Goal: Transaction & Acquisition: Purchase product/service

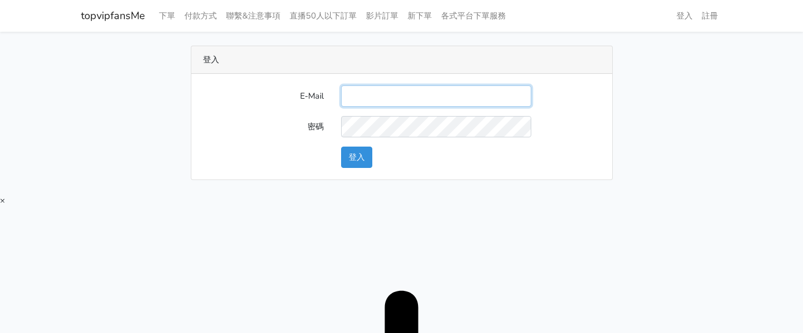
click at [355, 88] on input "E-Mail" at bounding box center [436, 96] width 190 height 21
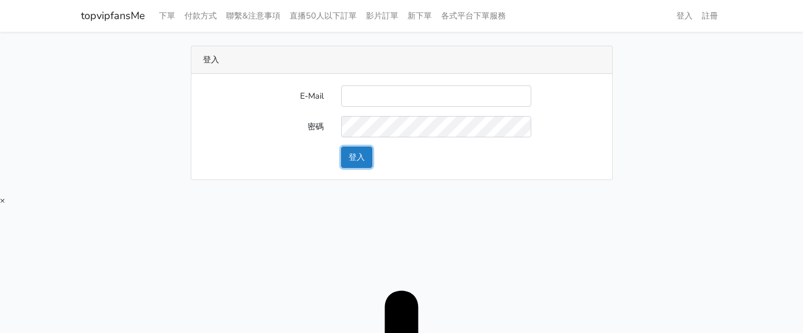
click at [369, 151] on button "登入" at bounding box center [356, 157] width 31 height 21
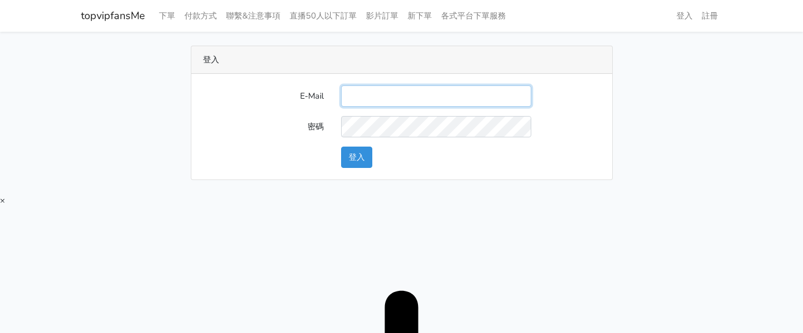
click at [400, 102] on input "E-Mail" at bounding box center [436, 96] width 190 height 21
type input "twtop123@uahoo.com.tw"
click at [366, 154] on button "登入" at bounding box center [356, 157] width 31 height 21
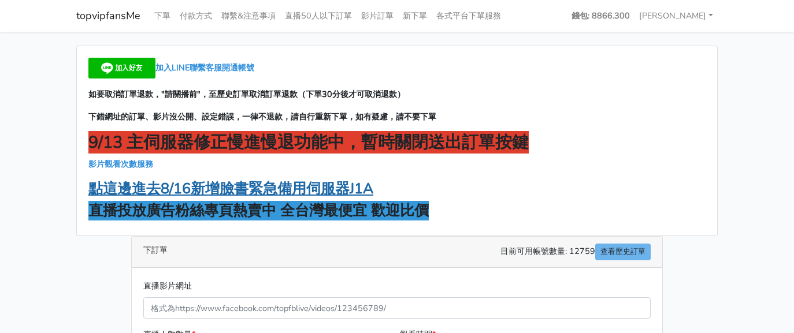
click at [294, 189] on strong "點這邊進去8/16新增臉書緊急備用伺服器J1A" at bounding box center [230, 189] width 285 height 20
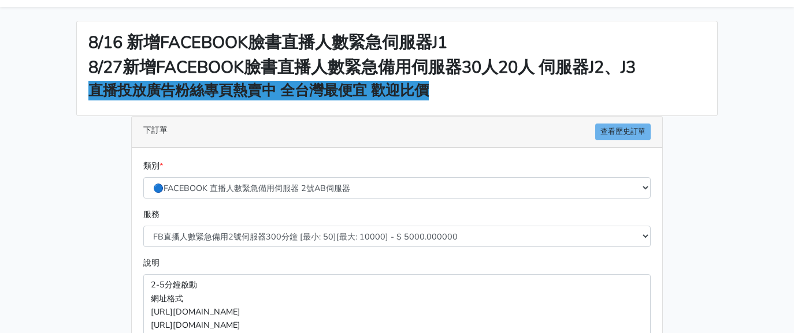
scroll to position [39, 0]
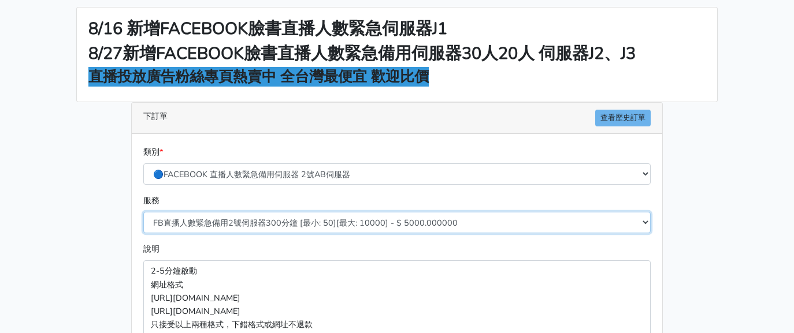
click at [283, 223] on select "FB直播人數緊急備用2號伺服器300分鐘 [最小: 50][最大: 10000] - $ 5000.000000 FB直播人數緊急備用2號伺服器60分鐘 [最…" at bounding box center [396, 222] width 507 height 21
click at [302, 214] on select "FB直播人數緊急備用2號伺服器300分鐘 [最小: 50][最大: 10000] - $ 5000.000000 FB直播人數緊急備用2號伺服器60分鐘 [最…" at bounding box center [396, 222] width 507 height 21
select select "578"
click at [143, 212] on select "FB直播人數緊急備用2號伺服器300分鐘 [最小: 50][最大: 10000] - $ 5000.000000 FB直播人數緊急備用2號伺服器60分鐘 [最…" at bounding box center [396, 222] width 507 height 21
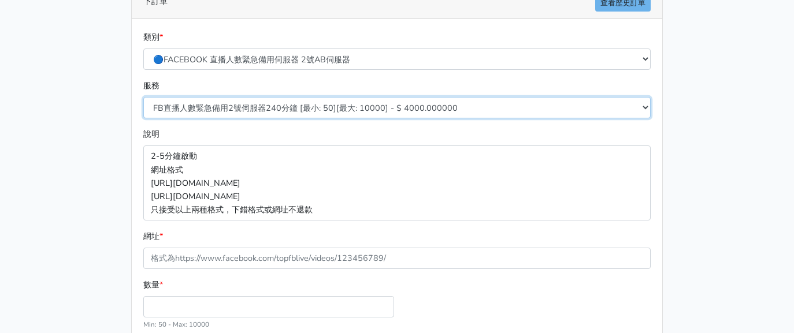
scroll to position [154, 0]
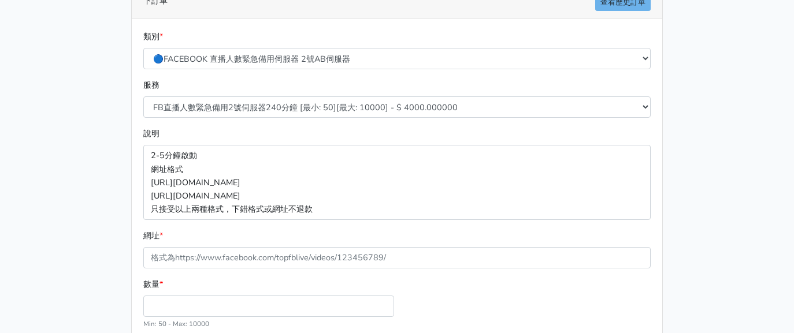
click at [225, 308] on div "數量 * Min: 50 - Max: 10000" at bounding box center [268, 304] width 257 height 53
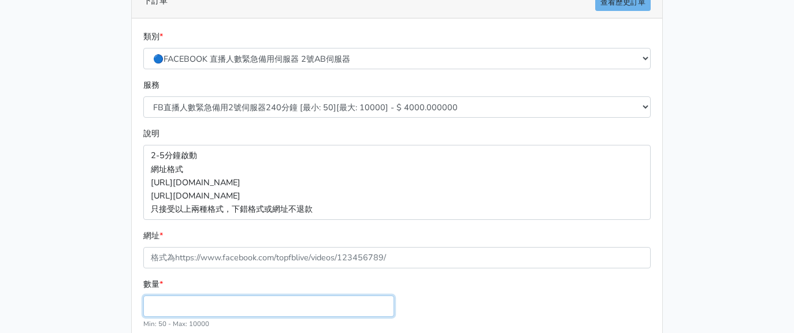
click at [225, 308] on input "數量 *" at bounding box center [268, 306] width 251 height 21
type input "100"
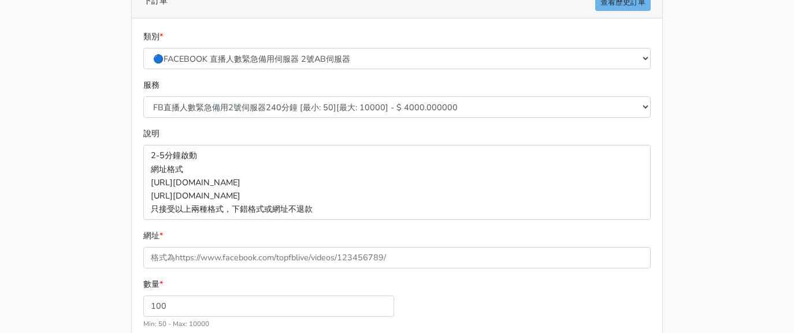
type input "400.000"
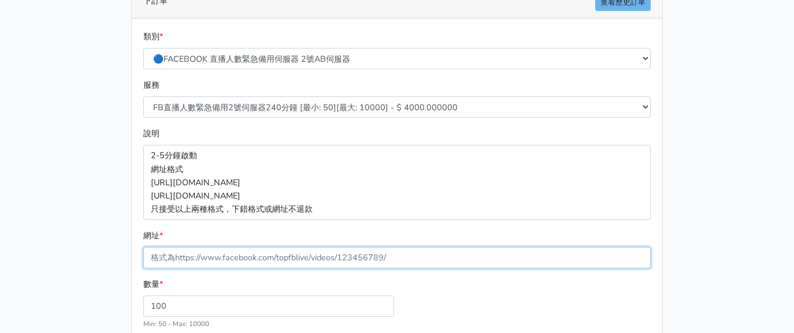
drag, startPoint x: 250, startPoint y: 257, endPoint x: 228, endPoint y: 247, distance: 24.1
click at [250, 257] on input "網址 *" at bounding box center [396, 257] width 507 height 21
paste input "[URL][DOMAIN_NAME]"
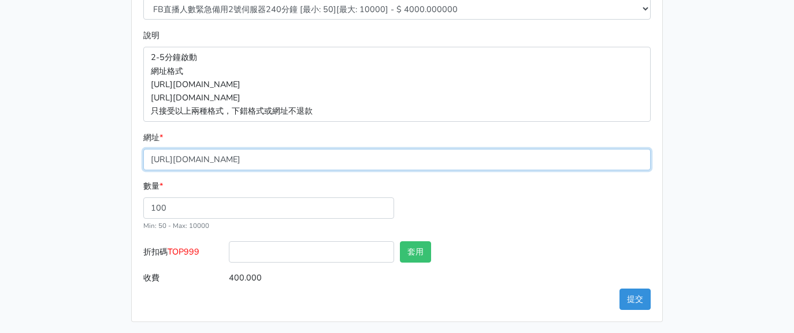
scroll to position [255, 0]
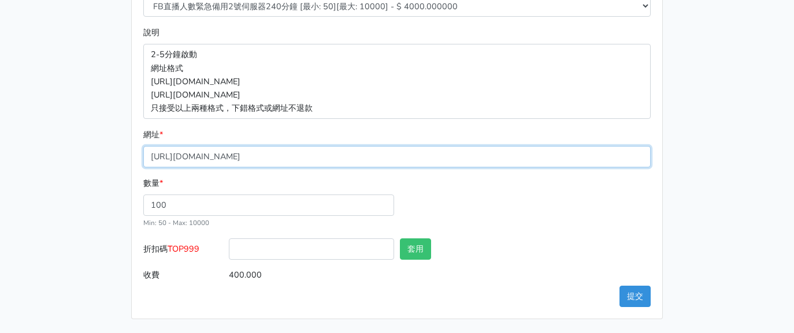
type input "[URL][DOMAIN_NAME]"
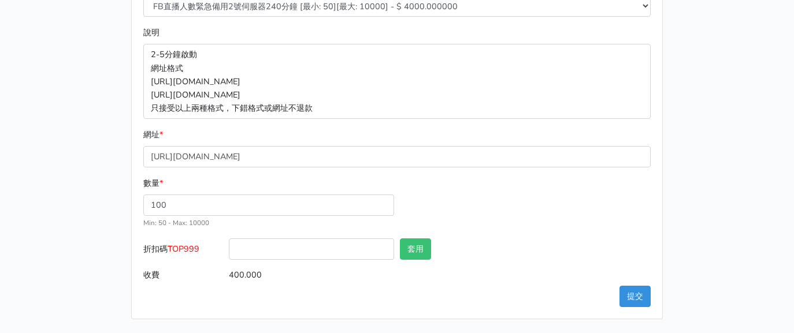
click at [196, 246] on span "TOP999" at bounding box center [184, 249] width 32 height 12
click at [229, 246] on input "折扣碼 TOP999" at bounding box center [311, 249] width 165 height 21
click at [195, 246] on span "TOP999" at bounding box center [184, 249] width 32 height 12
click at [229, 246] on input "折扣碼 TOP999" at bounding box center [311, 249] width 165 height 21
copy span "TOP999"
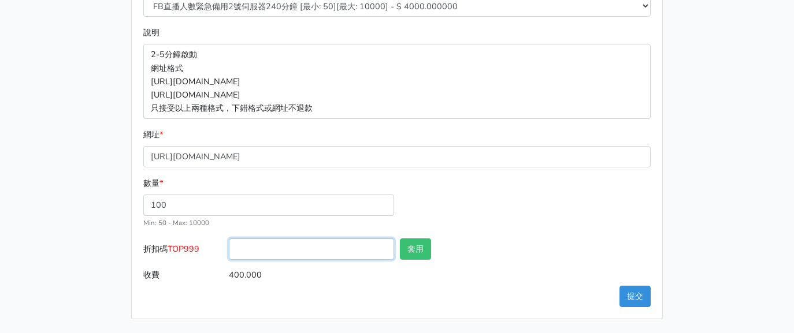
click at [287, 253] on input "折扣碼 TOP999" at bounding box center [311, 249] width 165 height 21
paste input "TOP999"
type input "TOP999"
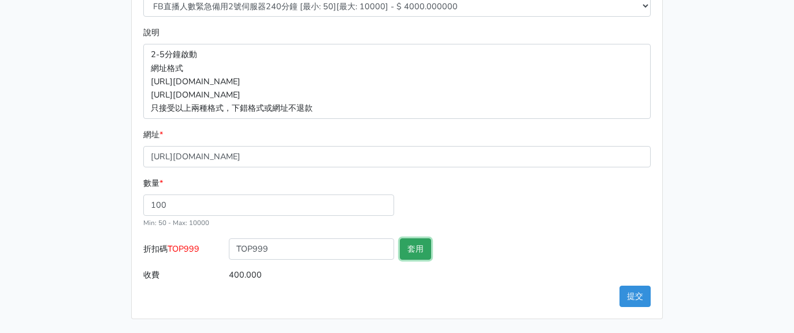
click at [414, 258] on button "套用" at bounding box center [415, 249] width 31 height 21
type input "套用失敗"
click at [636, 298] on button "提交" at bounding box center [634, 296] width 31 height 21
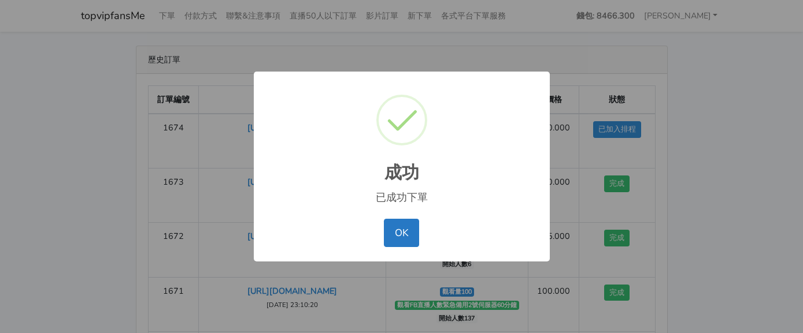
drag, startPoint x: 492, startPoint y: 131, endPoint x: 452, endPoint y: 177, distance: 61.4
click at [489, 131] on div "成功 ×" at bounding box center [401, 136] width 273 height 107
click at [398, 221] on button "OK" at bounding box center [401, 233] width 35 height 28
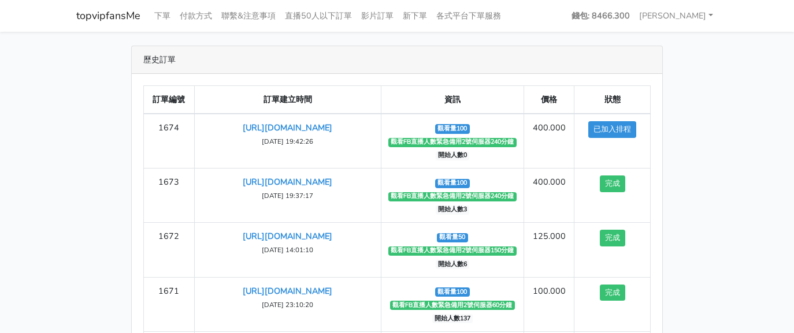
drag, startPoint x: 567, startPoint y: 36, endPoint x: 541, endPoint y: 34, distance: 25.6
click at [556, 36] on main "歷史訂單 訂單編號 訂單建立時間 資訊 價格 狀態 1674 https://www.facebook.com/100083399346069/videos/…" at bounding box center [397, 242] width 794 height 420
click at [170, 12] on link "下單" at bounding box center [162, 16] width 25 height 23
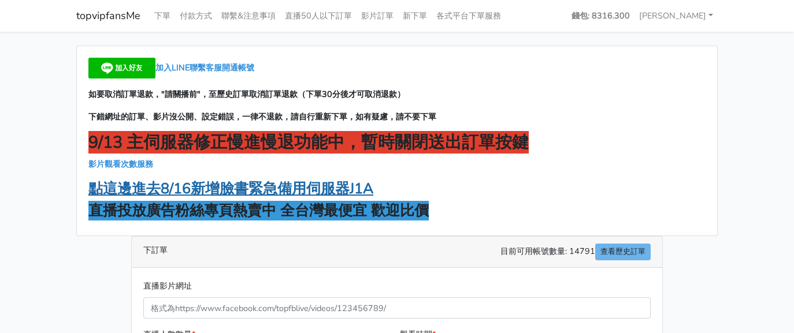
click at [335, 194] on strong "點這邊進去8/16新增臉書緊急備用伺服器J1A" at bounding box center [230, 189] width 285 height 20
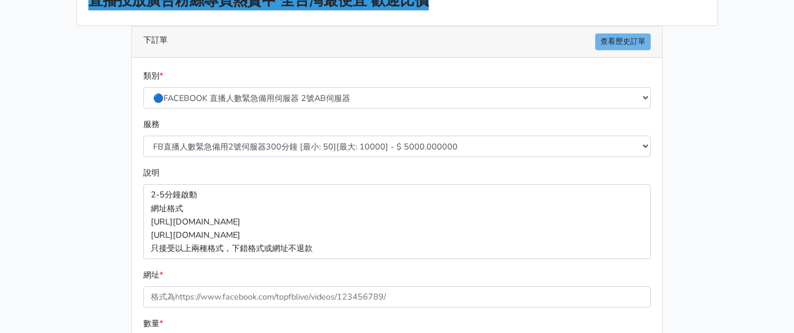
scroll to position [116, 0]
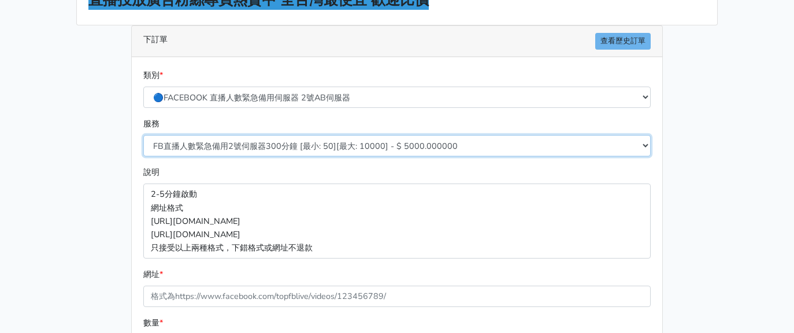
click at [303, 146] on select "FB直播人數緊急備用2號伺服器300分鐘 [最小: 50][最大: 10000] - $ 5000.000000 FB直播人數緊急備用2號伺服器60分鐘 [最…" at bounding box center [396, 145] width 507 height 21
select select "577"
click at [143, 135] on select "FB直播人數緊急備用2號伺服器300分鐘 [最小: 50][最大: 10000] - $ 5000.000000 FB直播人數緊急備用2號伺服器60分鐘 [最…" at bounding box center [396, 145] width 507 height 21
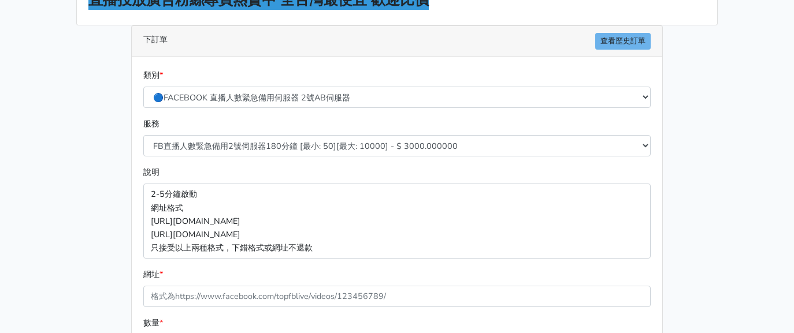
drag, startPoint x: 28, startPoint y: 202, endPoint x: 155, endPoint y: 222, distance: 128.2
click at [34, 202] on main "8/16 新增FACEBOOK臉書直播人數緊急伺服器J1 8/27新增FACEBOOK臉書直播人數緊急備用伺服器30人20人 伺服器J2、J3 直播投放廣告粉…" at bounding box center [397, 194] width 794 height 557
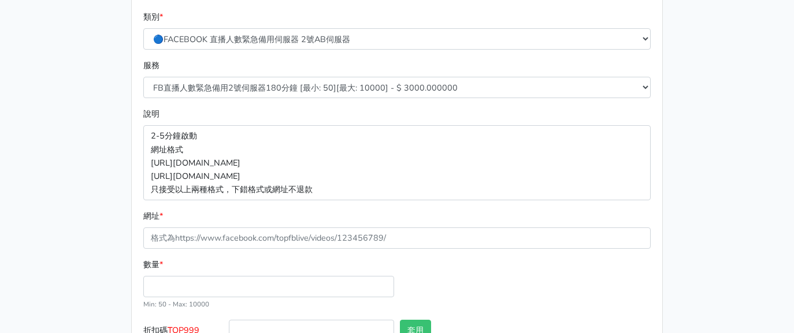
scroll to position [231, 0]
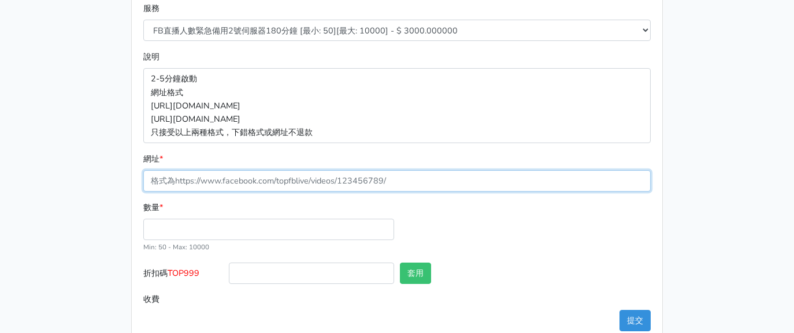
drag, startPoint x: 207, startPoint y: 181, endPoint x: 197, endPoint y: 120, distance: 61.5
click at [203, 188] on input "網址 *" at bounding box center [396, 180] width 507 height 21
drag, startPoint x: 222, startPoint y: 177, endPoint x: 196, endPoint y: 180, distance: 25.7
click at [222, 177] on input "網址 *" at bounding box center [396, 180] width 507 height 21
paste input "[URL][DOMAIN_NAME]"
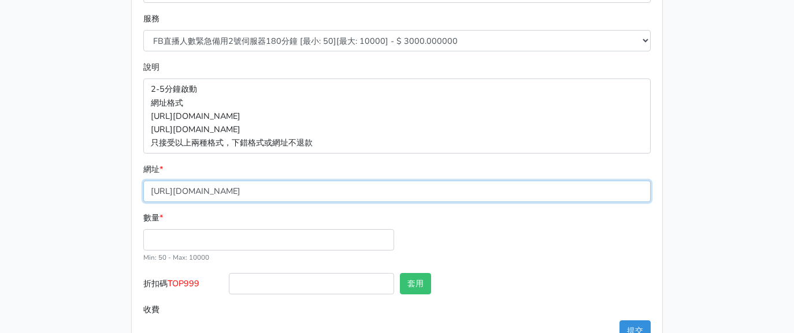
scroll to position [255, 0]
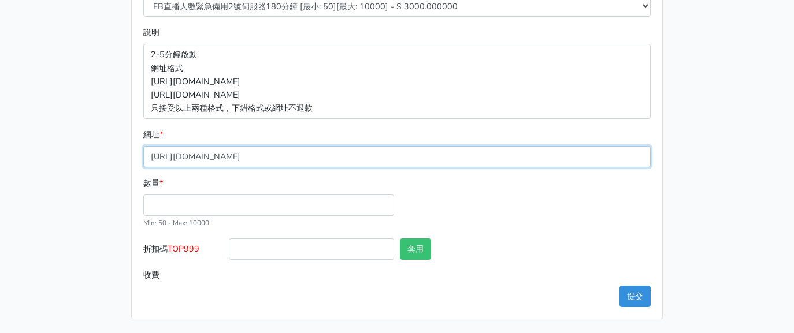
type input "[URL][DOMAIN_NAME]"
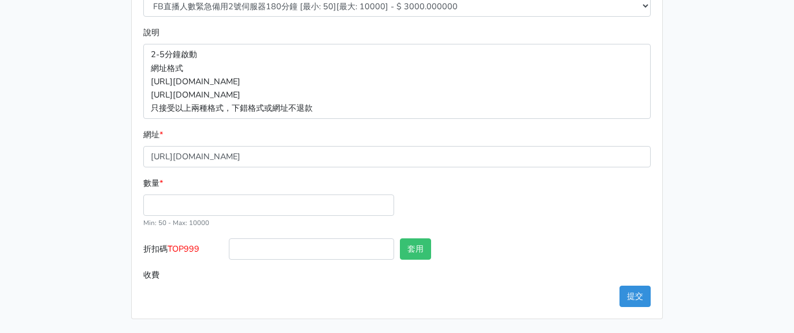
click at [202, 216] on div "數量 * Min: 50 - Max: 10000" at bounding box center [268, 203] width 257 height 53
click at [201, 201] on input "數量 *" at bounding box center [268, 205] width 251 height 21
type input "50"
type input "150.000"
click at [187, 246] on span "TOP999" at bounding box center [184, 249] width 32 height 12
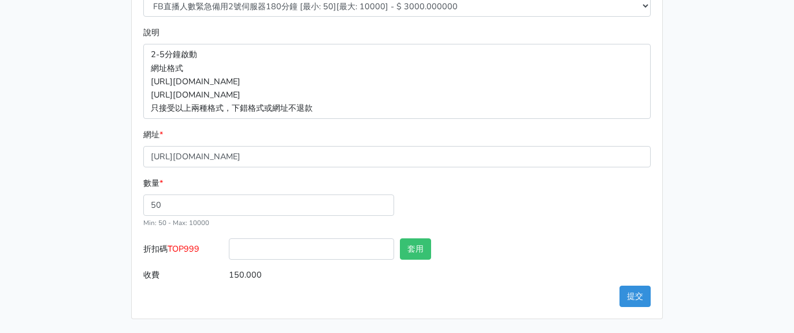
click at [229, 246] on input "折扣碼 TOP999" at bounding box center [311, 249] width 165 height 21
click at [187, 246] on span "TOP999" at bounding box center [184, 249] width 32 height 12
click at [229, 246] on input "折扣碼 TOP999" at bounding box center [311, 249] width 165 height 21
copy span "TOP999"
drag, startPoint x: 257, startPoint y: 239, endPoint x: 277, endPoint y: 249, distance: 23.0
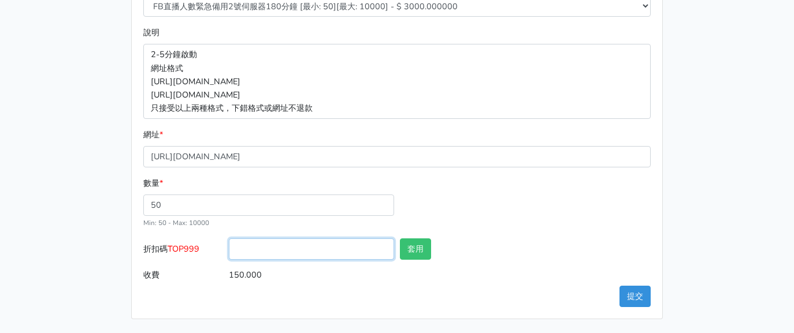
click at [258, 240] on input "折扣碼 TOP999" at bounding box center [311, 249] width 165 height 21
paste input "TOP999"
type input "TOP999"
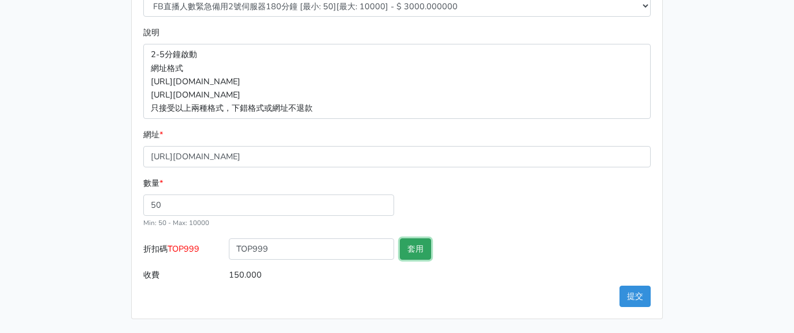
click at [429, 240] on button "套用" at bounding box center [415, 249] width 31 height 21
type input "套用失敗"
drag, startPoint x: 633, startPoint y: 287, endPoint x: 603, endPoint y: 294, distance: 30.8
click at [632, 287] on button "提交" at bounding box center [634, 296] width 31 height 21
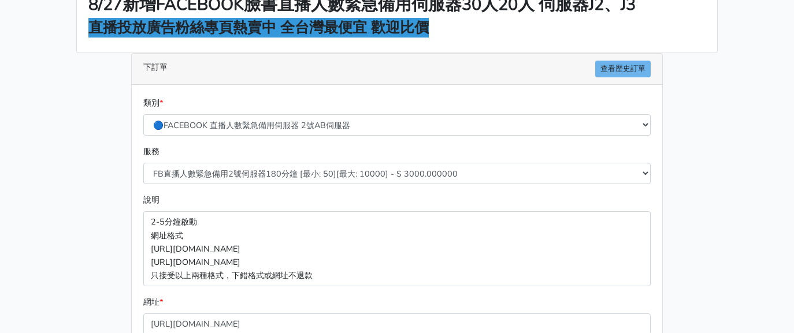
scroll to position [192, 0]
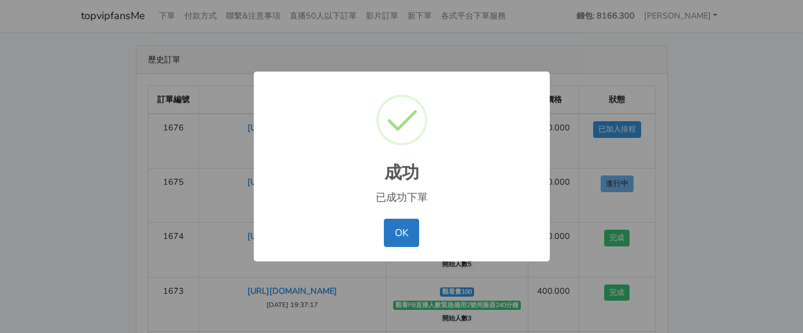
drag, startPoint x: 392, startPoint y: 224, endPoint x: 353, endPoint y: 236, distance: 41.1
click at [389, 224] on button "OK" at bounding box center [401, 233] width 35 height 28
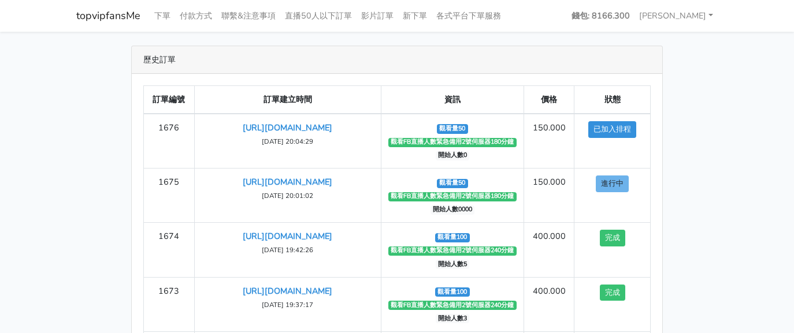
drag, startPoint x: 713, startPoint y: 51, endPoint x: 576, endPoint y: 0, distance: 146.6
click at [695, 45] on main "歷史訂單 訂單編號 訂單建立時間 資訊 價格 狀態 1676 [URL][DOMAIN_NAME] ‹ 1" at bounding box center [397, 242] width 794 height 420
